Goal: Task Accomplishment & Management: Complete application form

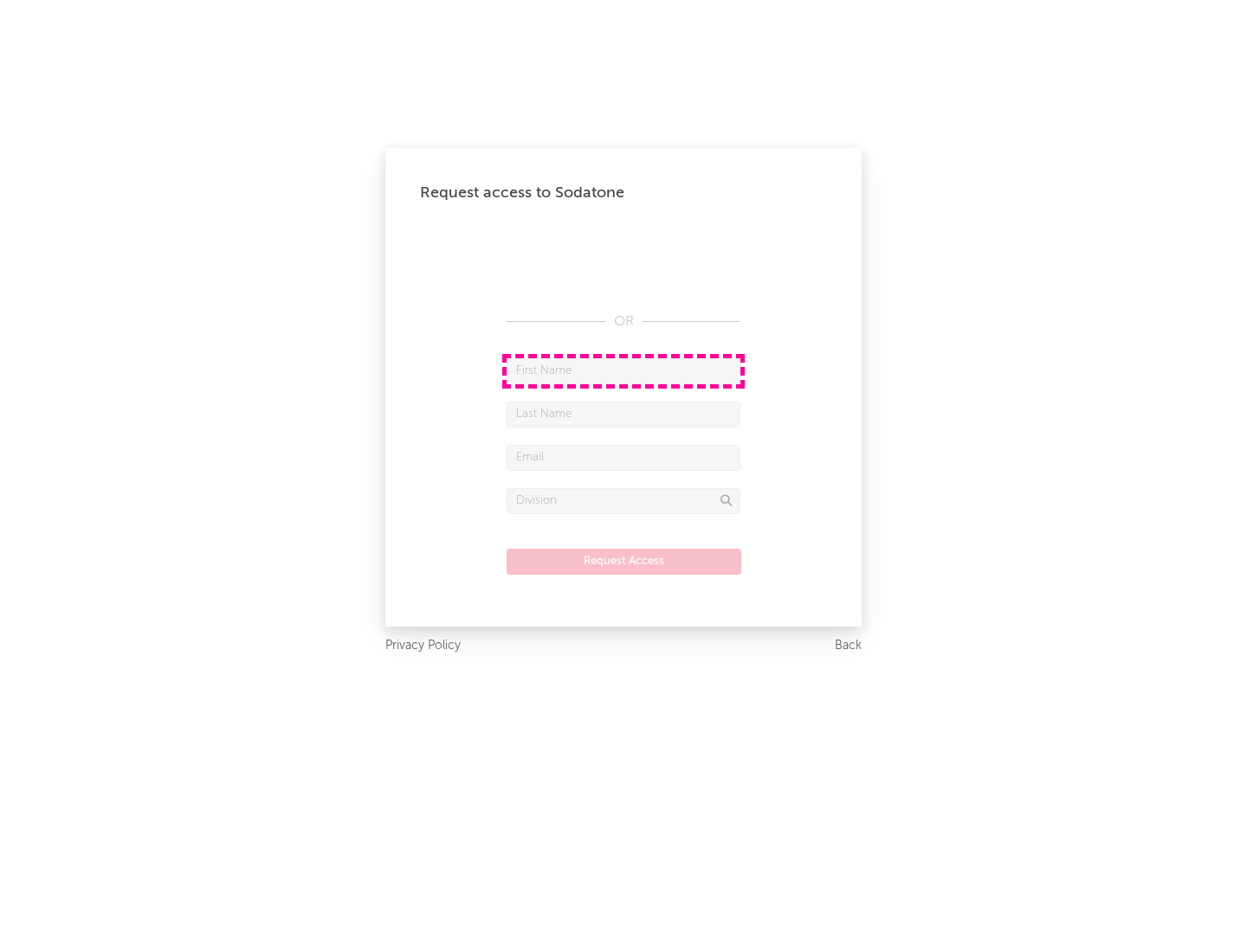
click at [624, 371] on input "text" at bounding box center [623, 371] width 234 height 26
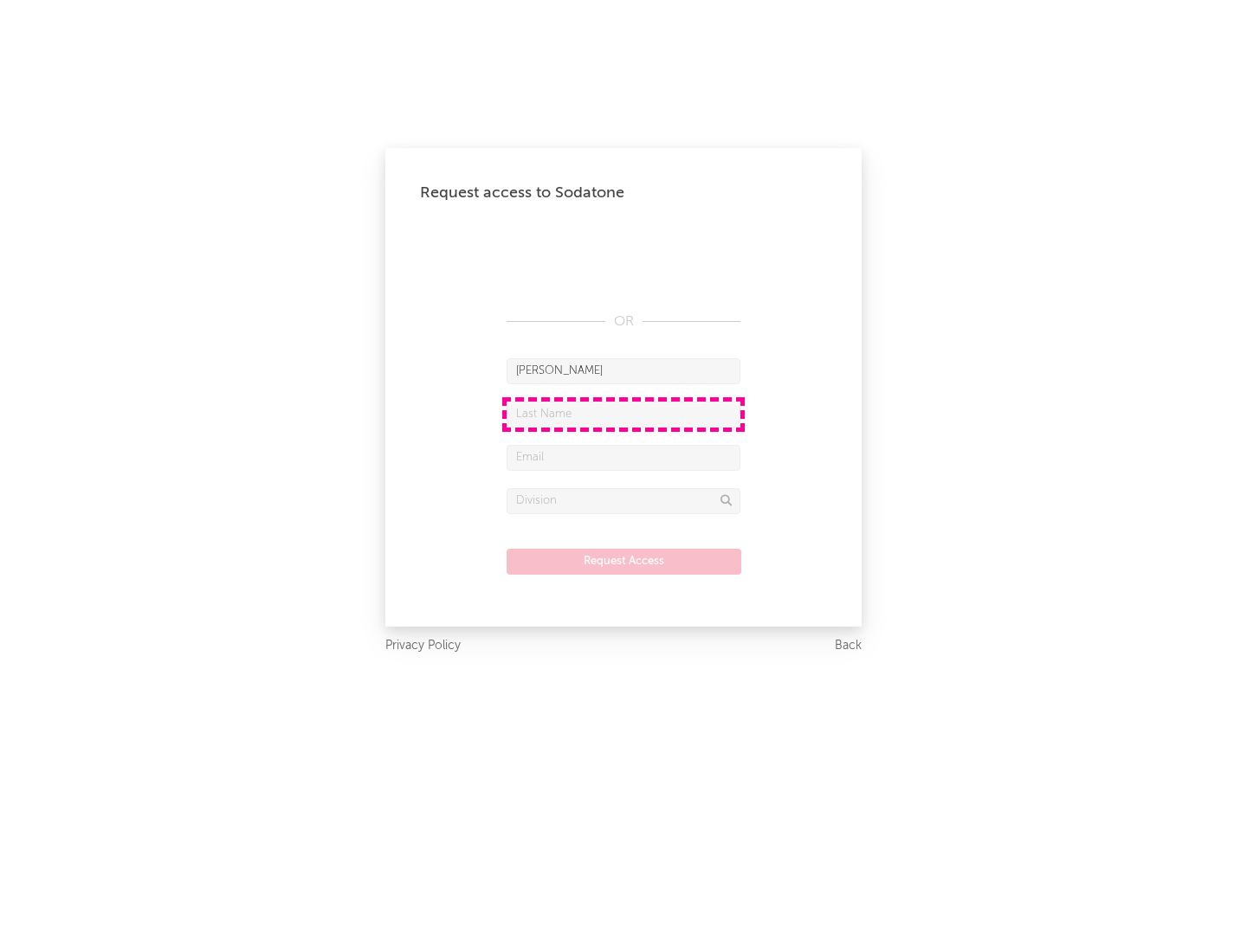
type input "[PERSON_NAME]"
click at [624, 414] on input "text" at bounding box center [623, 414] width 234 height 26
type input "[PERSON_NAME]"
click at [624, 457] on input "text" at bounding box center [623, 457] width 234 height 26
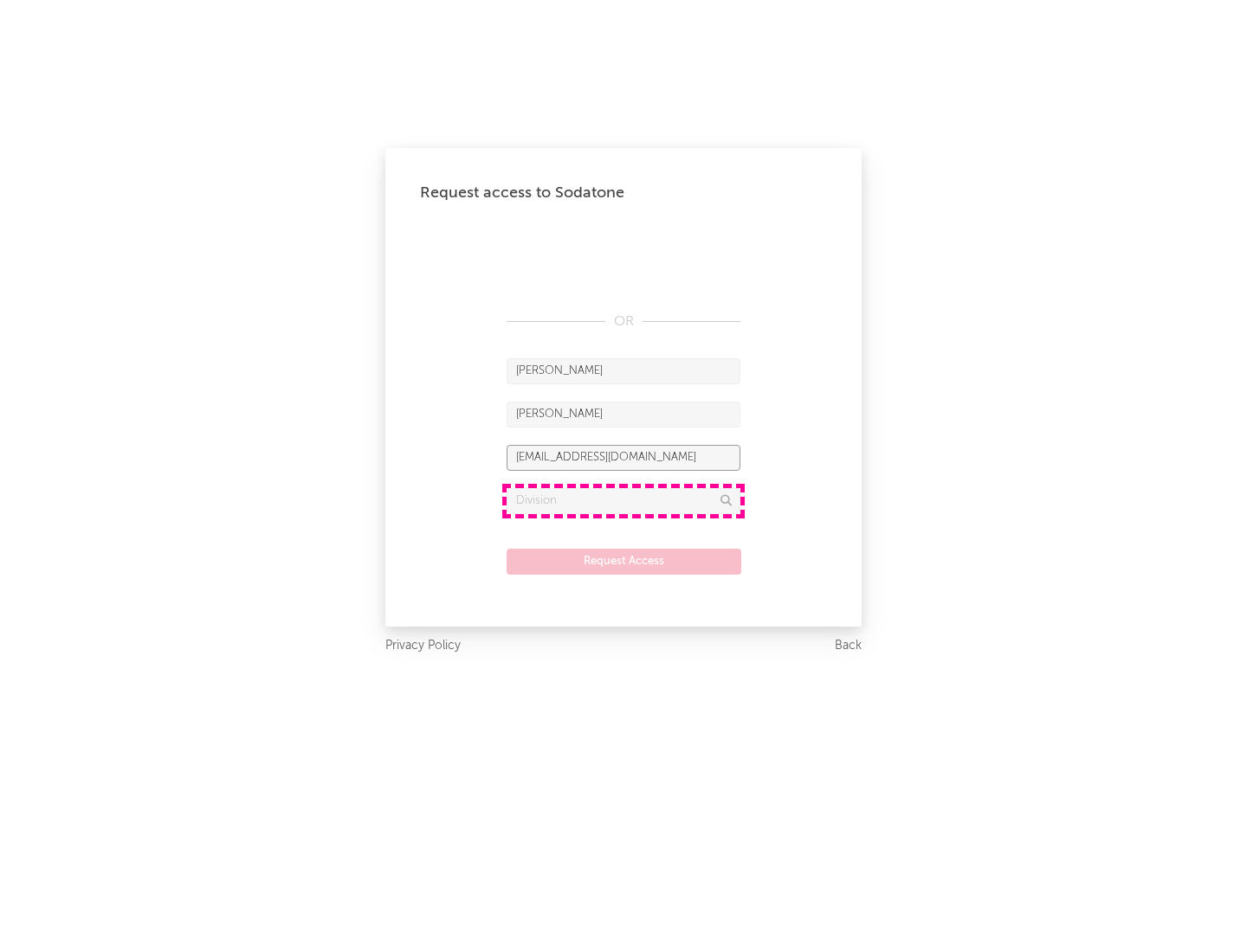
type input "[EMAIL_ADDRESS][DOMAIN_NAME]"
click at [624, 501] on input "text" at bounding box center [623, 501] width 234 height 26
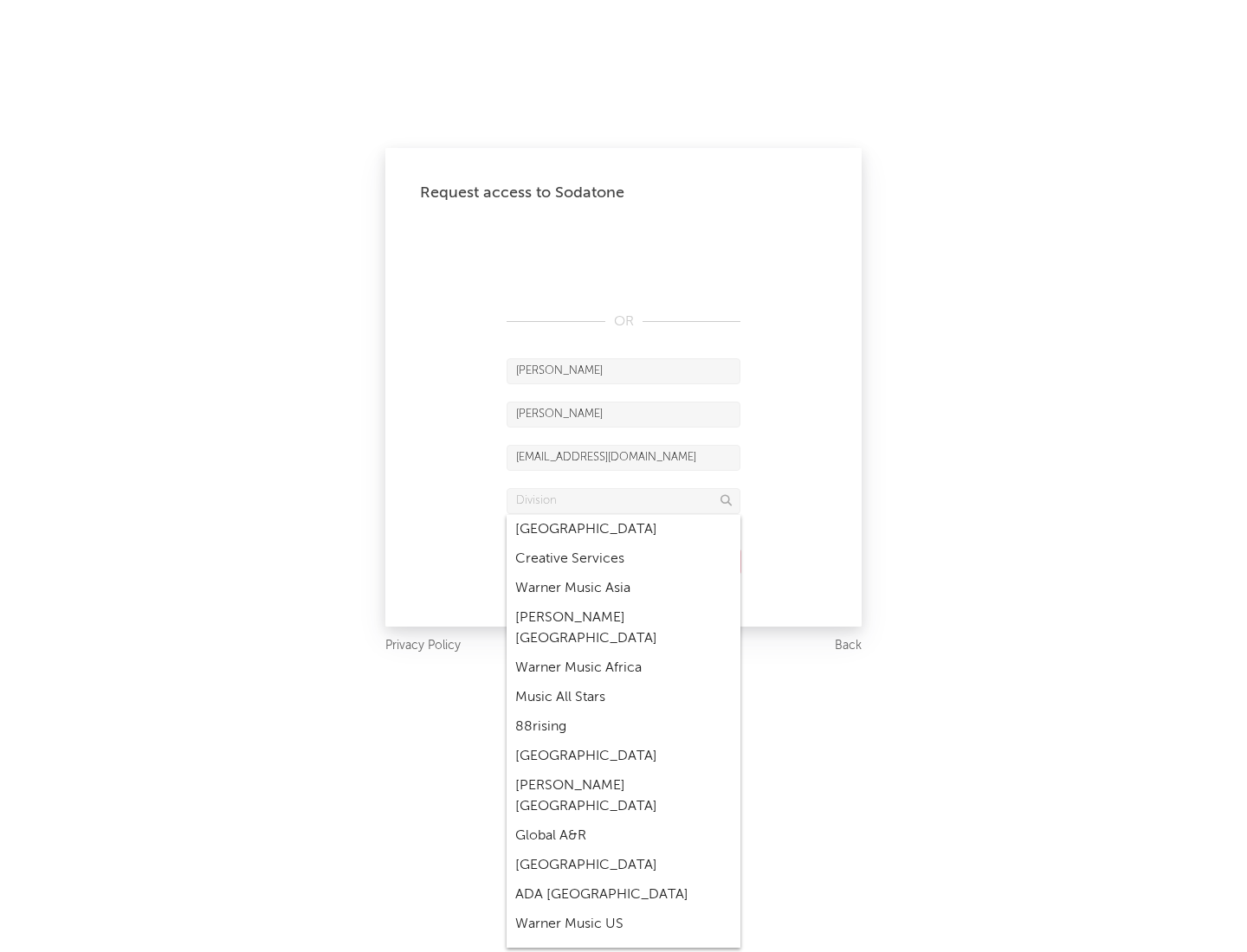
click at [619, 683] on div "Music All Stars" at bounding box center [623, 697] width 234 height 29
type input "Music All Stars"
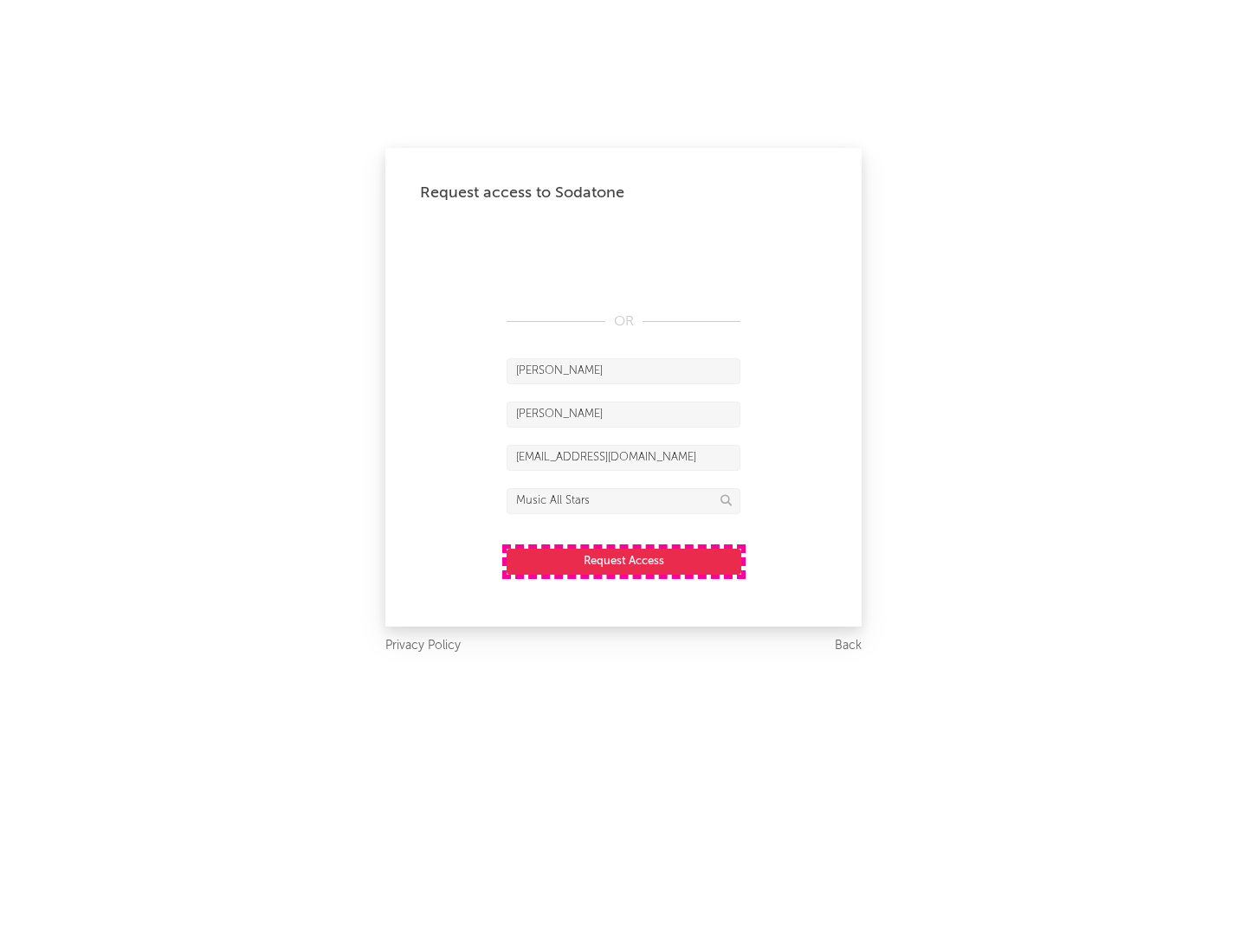
click at [624, 561] on button "Request Access" at bounding box center [623, 561] width 235 height 26
